Goal: Communication & Community: Participate in discussion

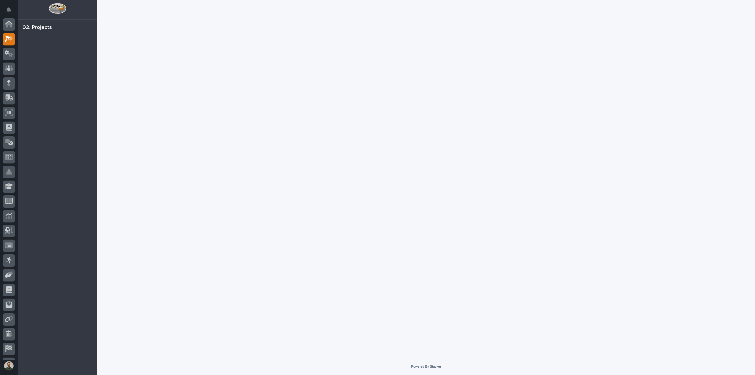
scroll to position [15, 0]
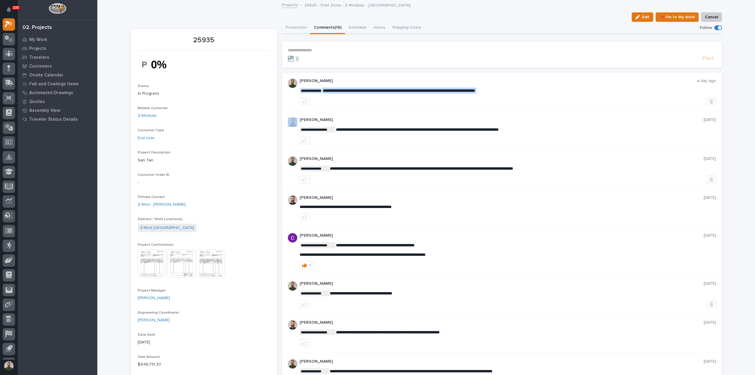
drag, startPoint x: 350, startPoint y: 91, endPoint x: 354, endPoint y: 98, distance: 8.1
click at [354, 98] on div at bounding box center [508, 102] width 416 height 8
drag, startPoint x: 386, startPoint y: 130, endPoint x: 390, endPoint y: 138, distance: 9.4
click at [387, 131] on span "**********" at bounding box center [417, 129] width 163 height 4
click at [390, 138] on div at bounding box center [508, 141] width 416 height 8
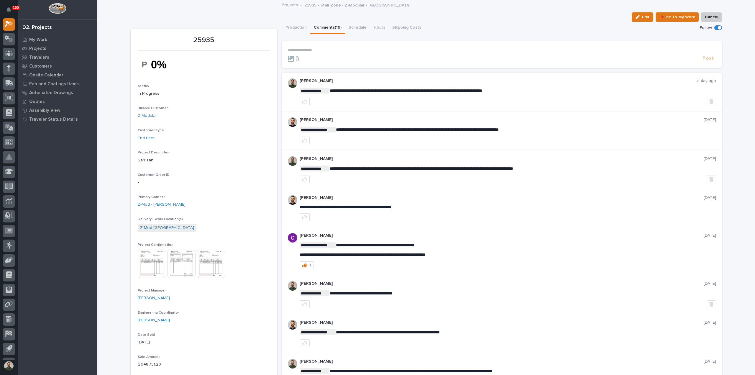
click at [386, 128] on span "**********" at bounding box center [417, 129] width 163 height 4
click at [390, 134] on div "**********" at bounding box center [508, 130] width 416 height 27
drag, startPoint x: 335, startPoint y: 129, endPoint x: 354, endPoint y: 128, distance: 19.2
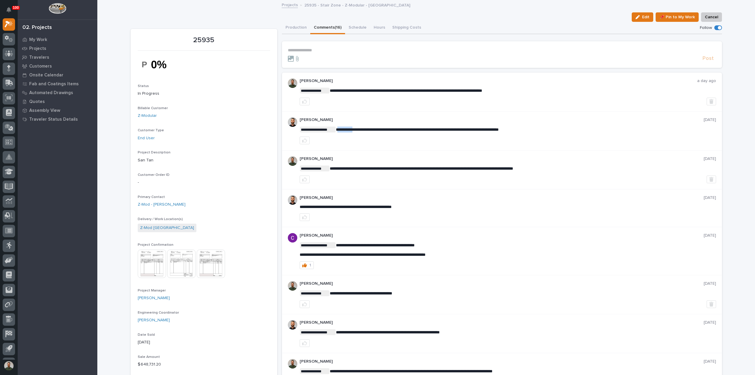
click at [354, 128] on span "**********" at bounding box center [417, 129] width 163 height 4
click at [359, 137] on div at bounding box center [508, 141] width 416 height 8
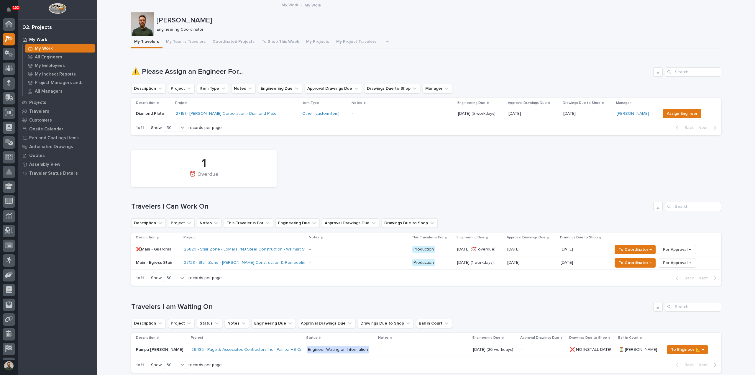
scroll to position [15, 0]
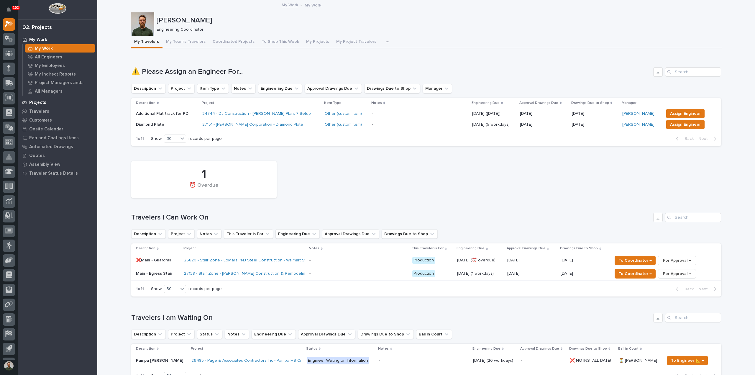
click at [41, 100] on p "Projects" at bounding box center [37, 102] width 17 height 5
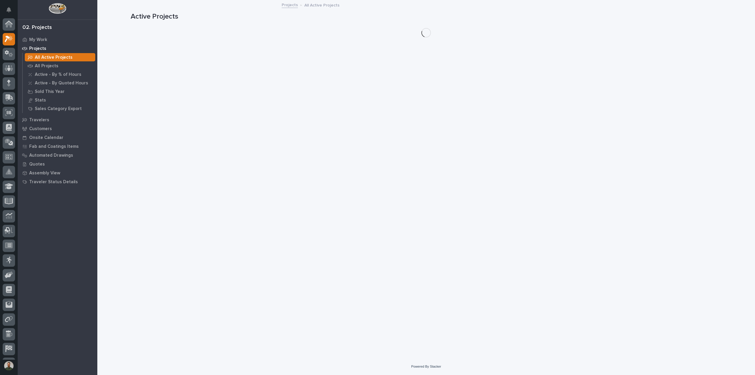
scroll to position [15, 0]
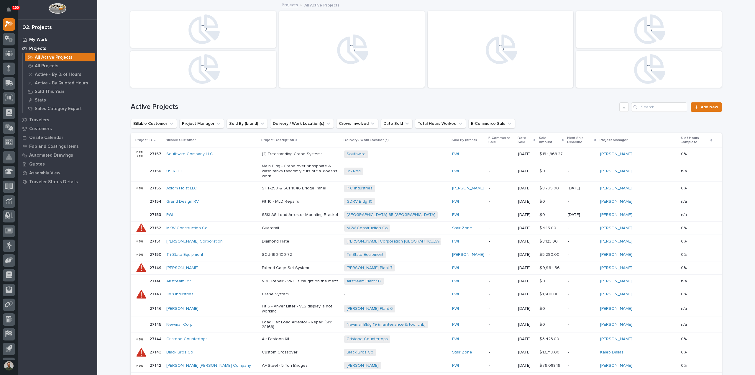
click at [27, 39] on div "My Work" at bounding box center [57, 39] width 77 height 8
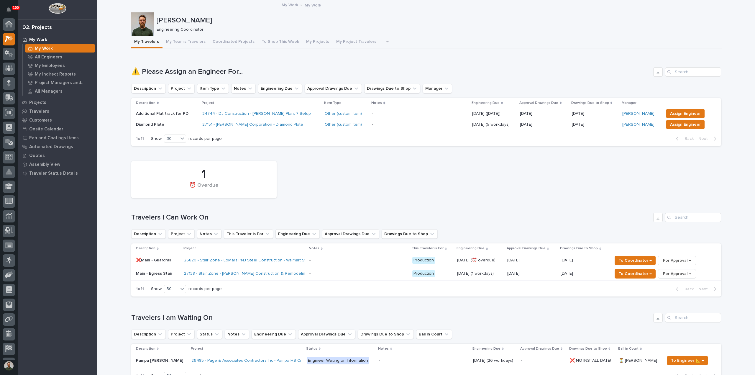
scroll to position [15, 0]
click at [37, 103] on p "Projects" at bounding box center [37, 102] width 17 height 5
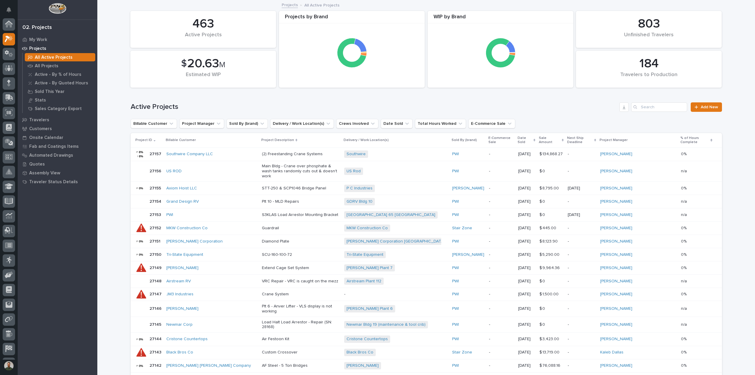
scroll to position [15, 0]
click at [660, 105] on input "Search" at bounding box center [659, 106] width 56 height 9
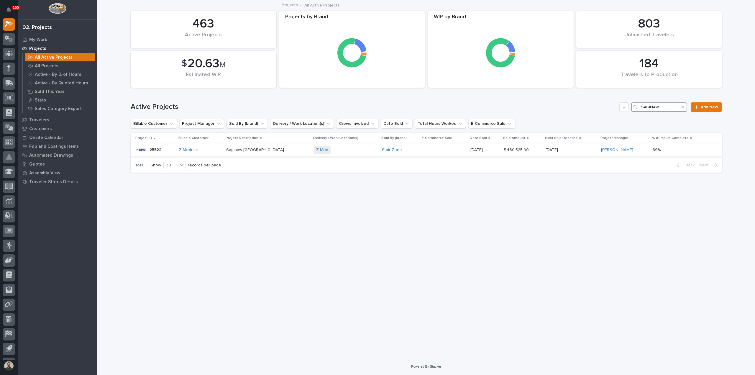
type input "SAGINAW"
click at [167, 149] on div "25522 25522" at bounding box center [154, 150] width 39 height 12
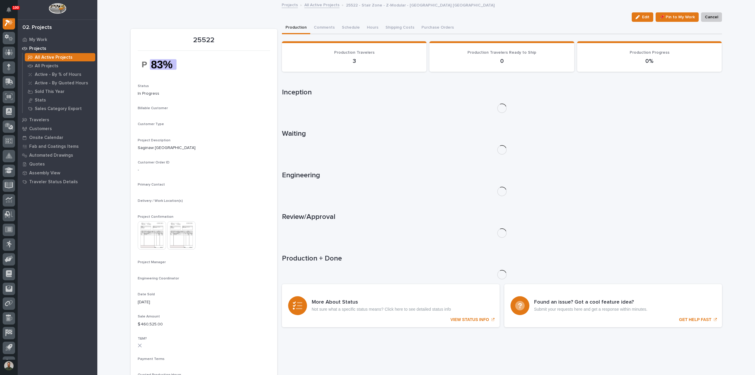
scroll to position [15, 0]
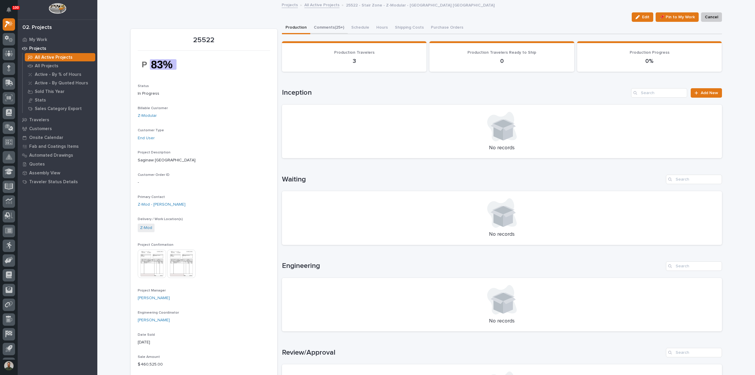
click at [328, 28] on button "Comments (25+)" at bounding box center [328, 28] width 37 height 12
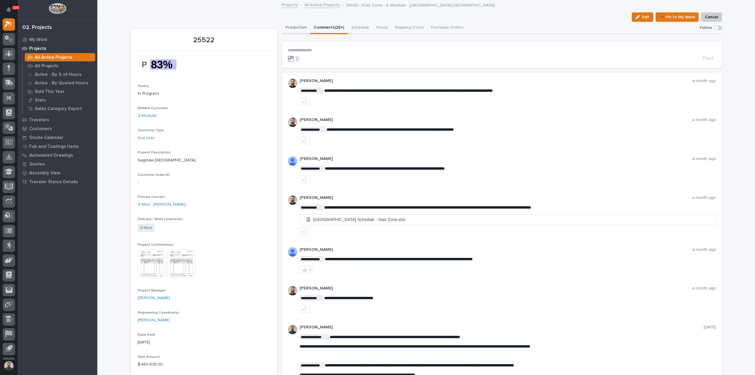
click at [297, 28] on button "Production" at bounding box center [296, 28] width 28 height 12
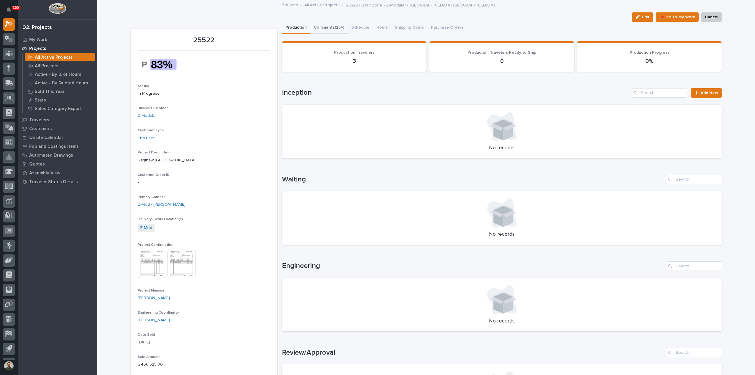
click at [323, 27] on button "Comments (25+)" at bounding box center [328, 28] width 37 height 12
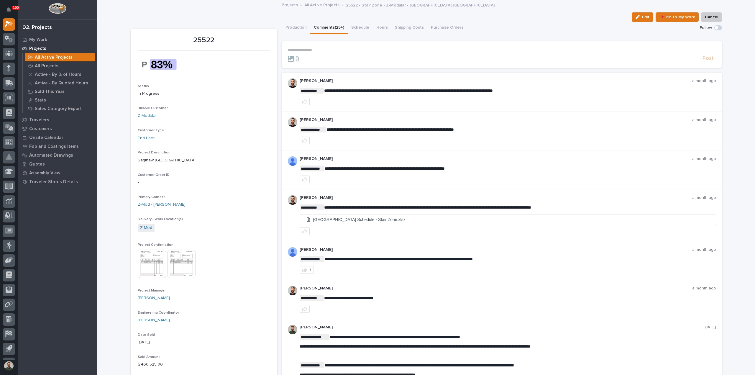
click at [323, 46] on section "**********" at bounding box center [502, 54] width 440 height 27
click at [323, 50] on p "**********" at bounding box center [502, 50] width 428 height 5
click at [288, 30] on button "Production" at bounding box center [296, 28] width 28 height 12
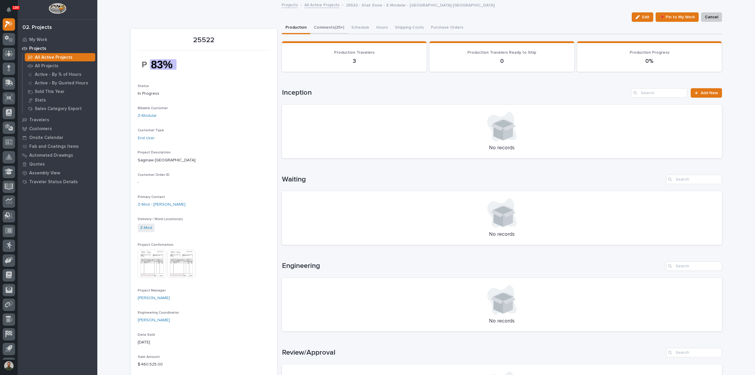
drag, startPoint x: 327, startPoint y: 19, endPoint x: 326, endPoint y: 23, distance: 4.0
click at [327, 19] on div "Edit 📌 Pin to My Work Cancel" at bounding box center [426, 16] width 591 height 9
click at [326, 27] on button "Comments (25+)" at bounding box center [328, 28] width 37 height 12
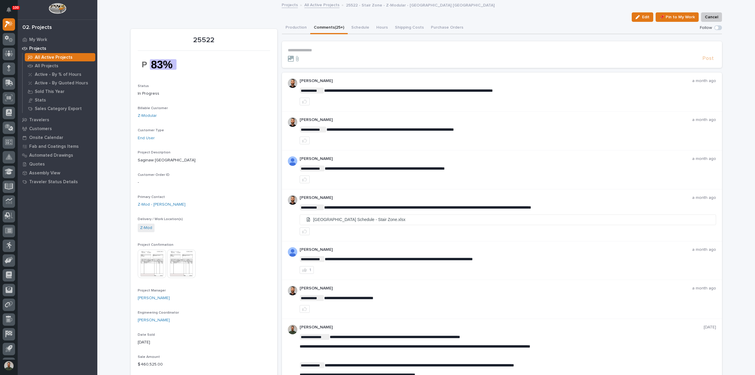
click at [351, 49] on p "**********" at bounding box center [502, 50] width 428 height 5
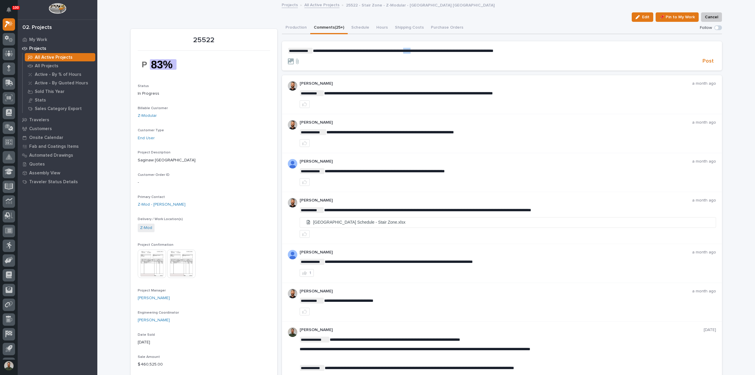
drag, startPoint x: 423, startPoint y: 50, endPoint x: 416, endPoint y: 53, distance: 7.7
click at [416, 53] on p "**********" at bounding box center [502, 51] width 428 height 6
click at [580, 51] on p "**********" at bounding box center [502, 51] width 428 height 6
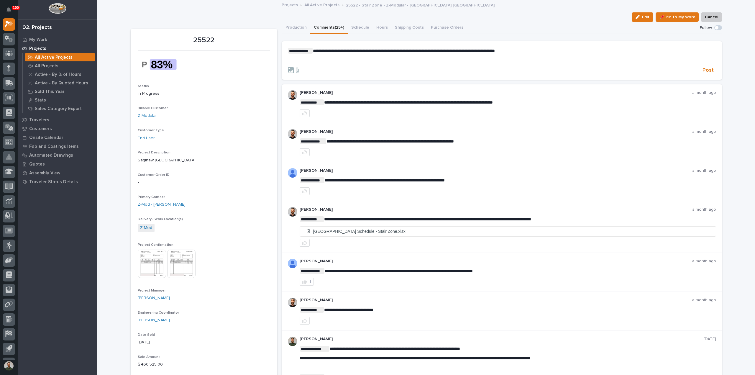
click at [378, 57] on div "**********" at bounding box center [502, 55] width 428 height 15
click at [712, 68] on button "Post" at bounding box center [708, 70] width 16 height 7
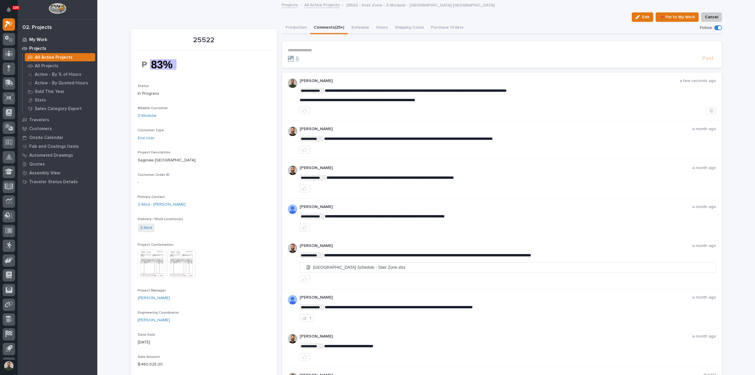
click at [39, 37] on p "My Work" at bounding box center [38, 39] width 18 height 5
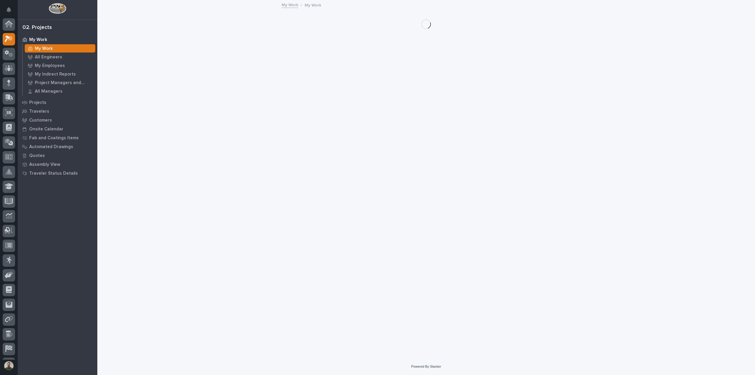
scroll to position [15, 0]
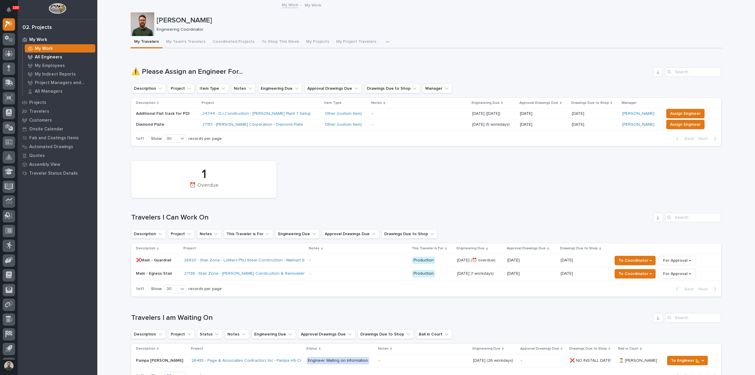
click at [55, 60] on div "All Engineers" at bounding box center [60, 57] width 70 height 8
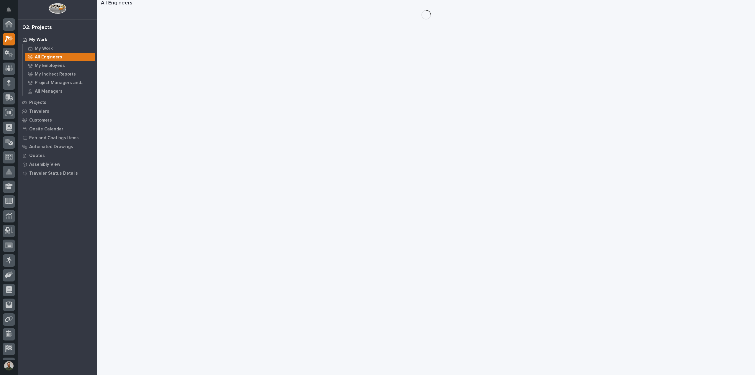
scroll to position [15, 0]
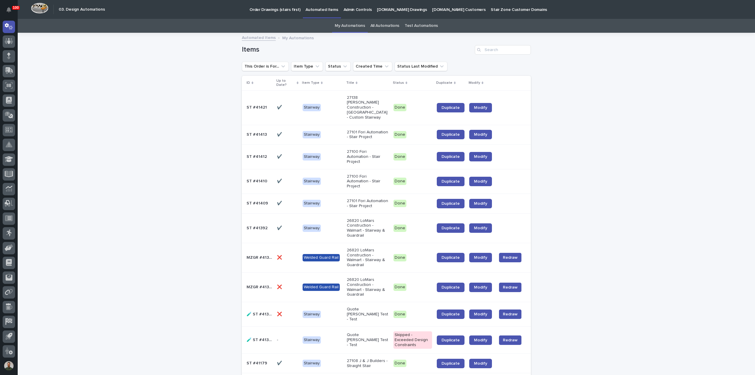
drag, startPoint x: 337, startPoint y: 24, endPoint x: 302, endPoint y: 18, distance: 35.7
click at [337, 24] on link "My Automations" at bounding box center [350, 26] width 30 height 14
click at [277, 11] on p "Order Drawings (stairs first)" at bounding box center [275, 6] width 51 height 12
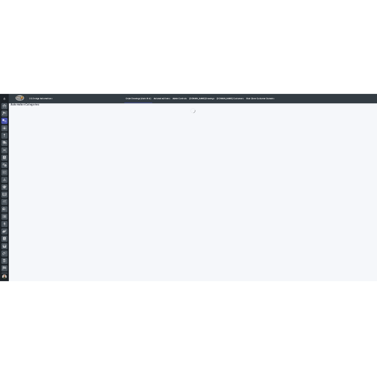
scroll to position [27, 0]
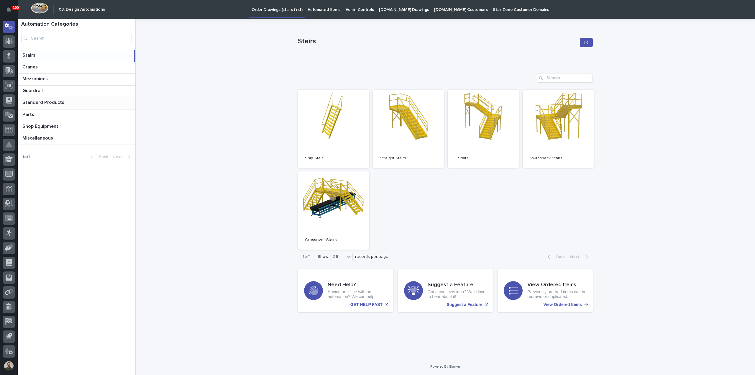
click at [51, 101] on p "Standard Products" at bounding box center [43, 102] width 43 height 7
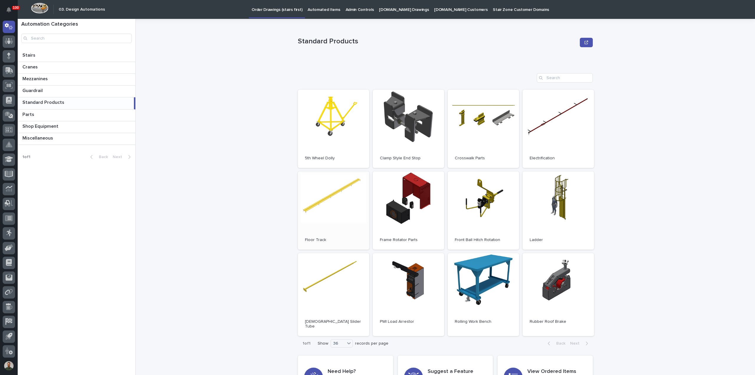
click at [308, 226] on link "Open" at bounding box center [333, 210] width 71 height 78
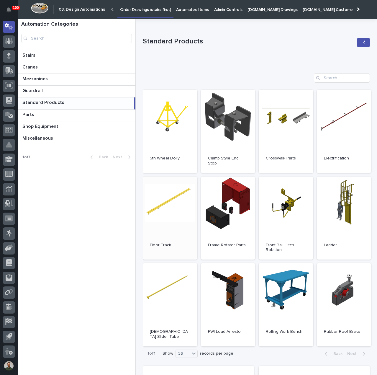
scroll to position [27, 0]
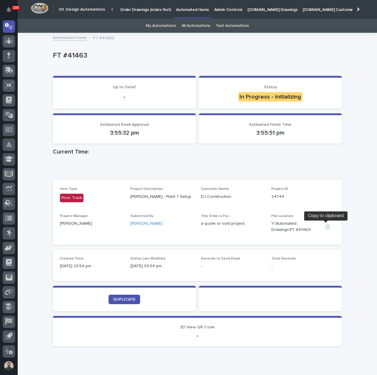
click at [326, 226] on icon "button" at bounding box center [328, 226] width 4 height 4
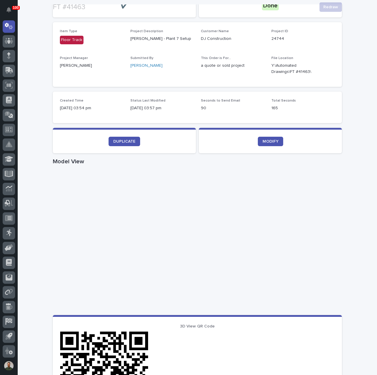
scroll to position [118, 0]
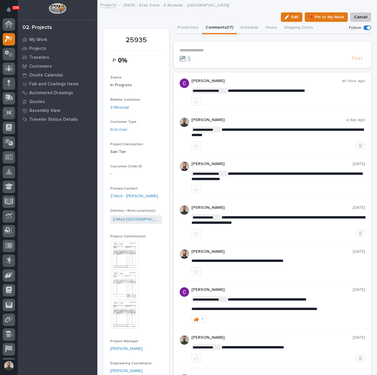
scroll to position [15, 0]
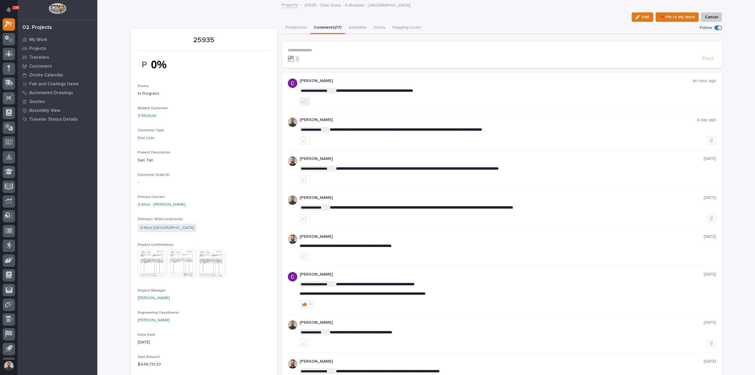
click at [305, 101] on button "button" at bounding box center [305, 102] width 10 height 8
